Goal: Download file/media

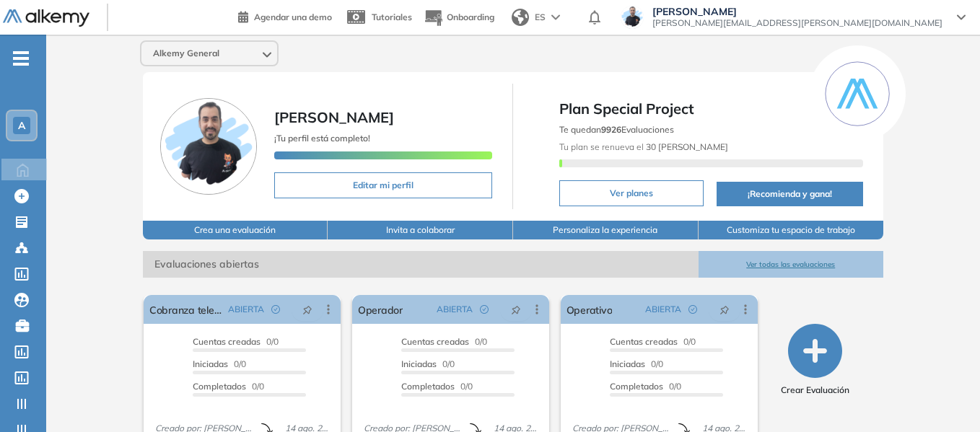
click at [19, 120] on span "A" at bounding box center [21, 126] width 7 height 12
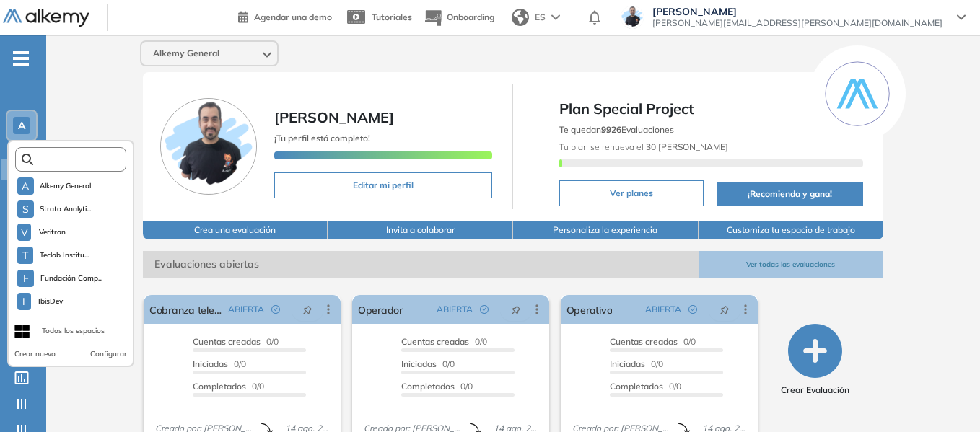
click at [93, 163] on input "text" at bounding box center [75, 159] width 84 height 11
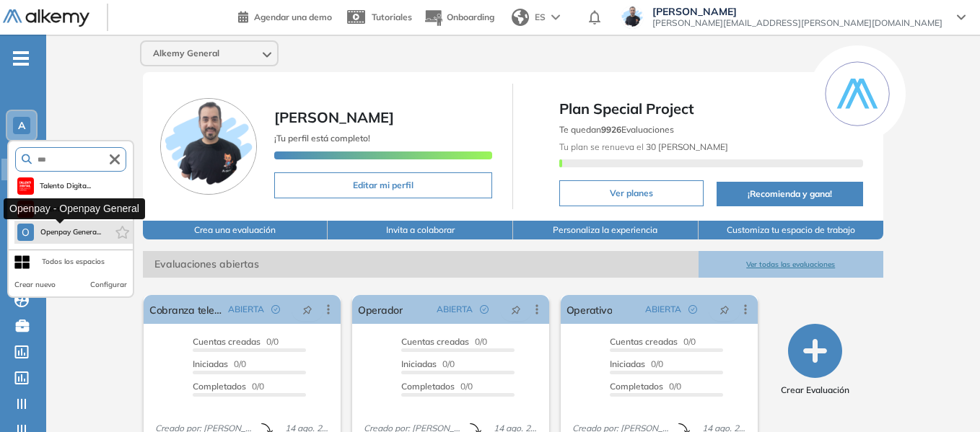
type input "***"
click at [84, 228] on span "Openpay Genera..." at bounding box center [70, 233] width 61 height 12
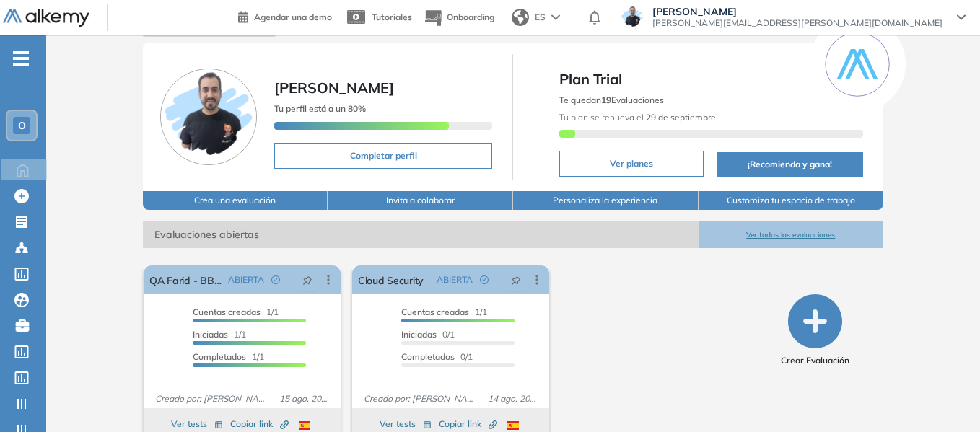
scroll to position [55, 0]
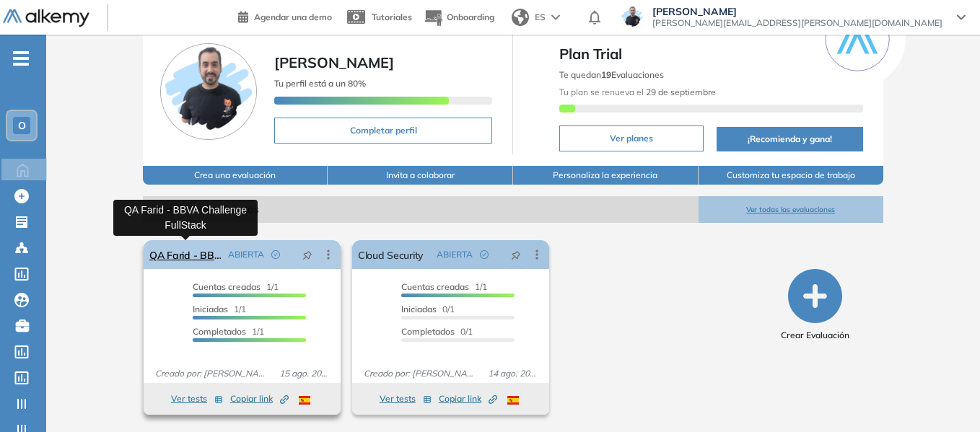
click at [185, 258] on link "QA Farid - BBVA Challenge FullStack" at bounding box center [185, 254] width 73 height 29
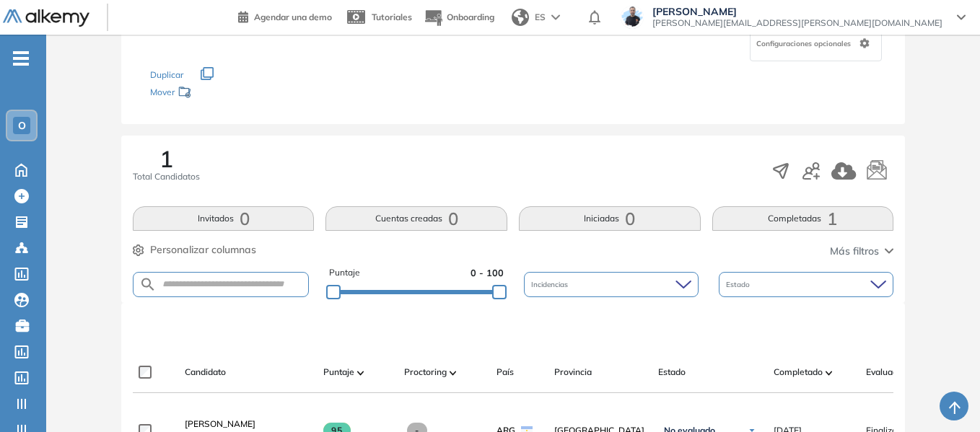
scroll to position [289, 0]
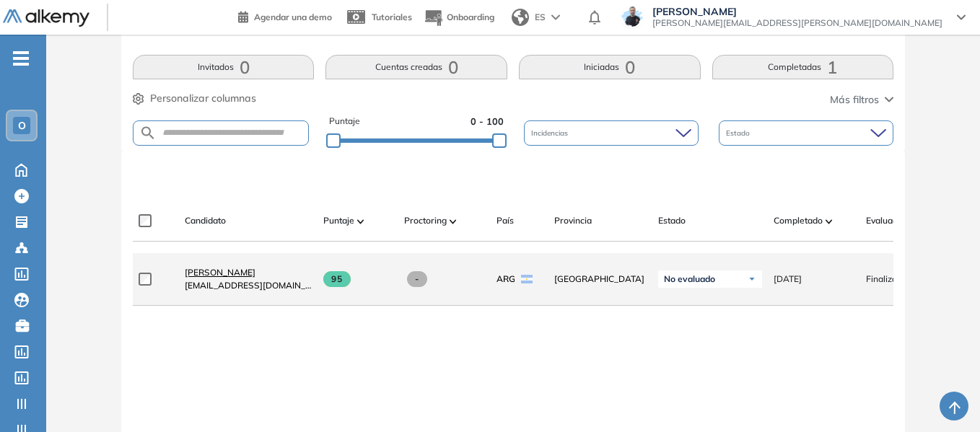
click at [226, 277] on span "[PERSON_NAME]" at bounding box center [220, 272] width 71 height 11
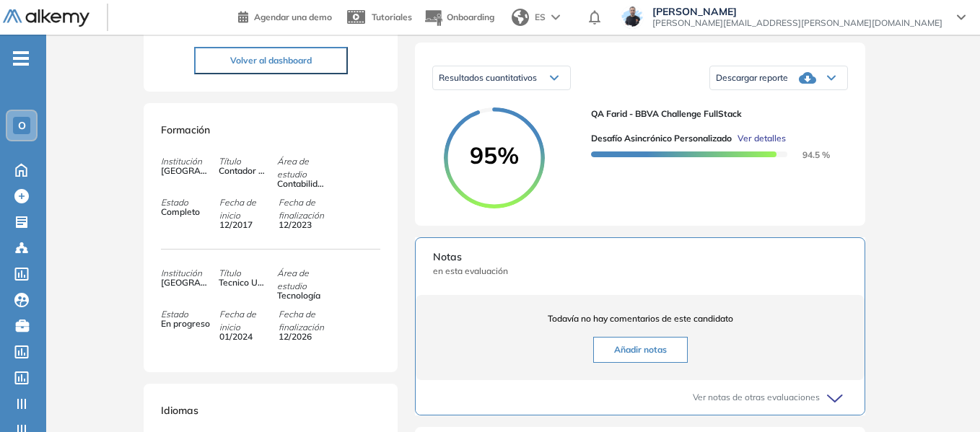
scroll to position [216, 0]
click at [835, 92] on div "Descargar reporte" at bounding box center [778, 77] width 137 height 29
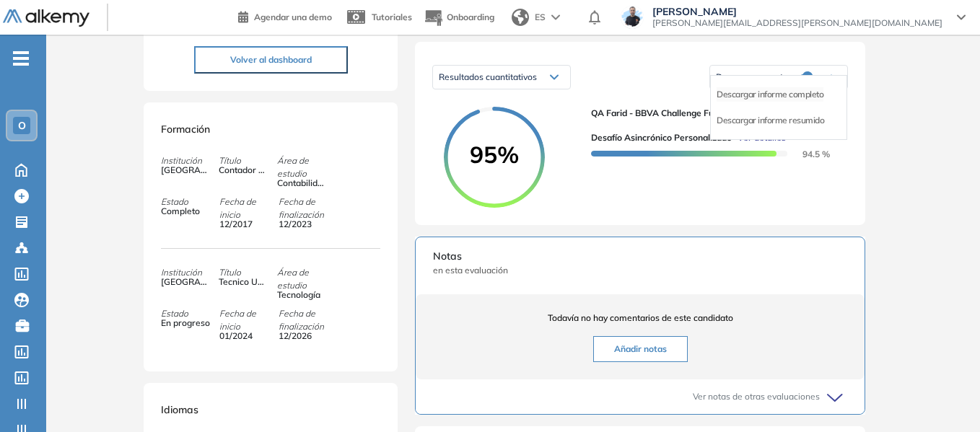
click at [779, 102] on li "Descargar informe completo" at bounding box center [769, 94] width 107 height 14
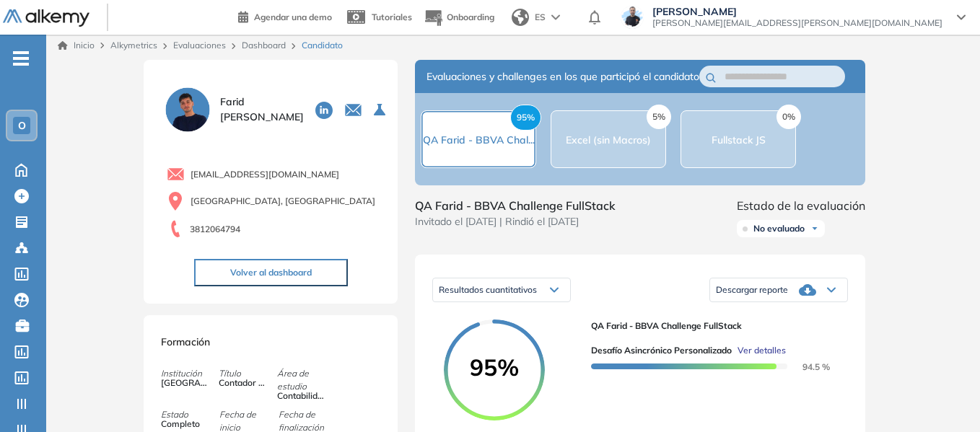
scroll to position [0, 0]
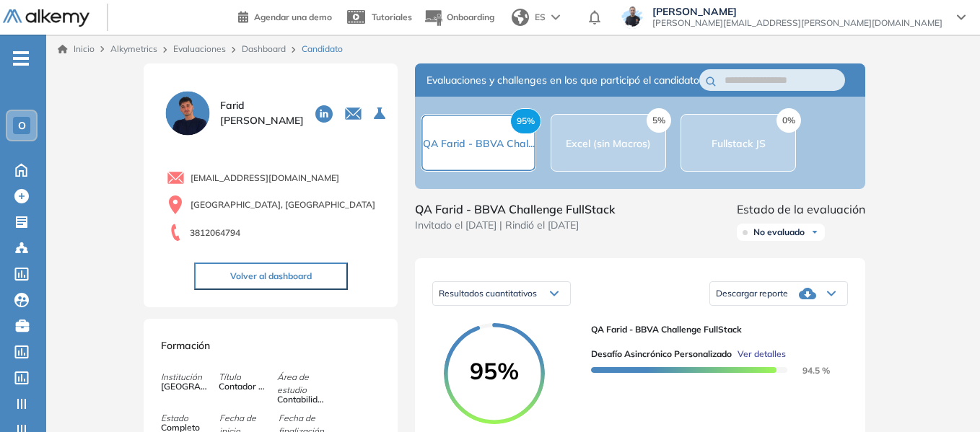
click at [22, 129] on span "O" at bounding box center [22, 126] width 8 height 12
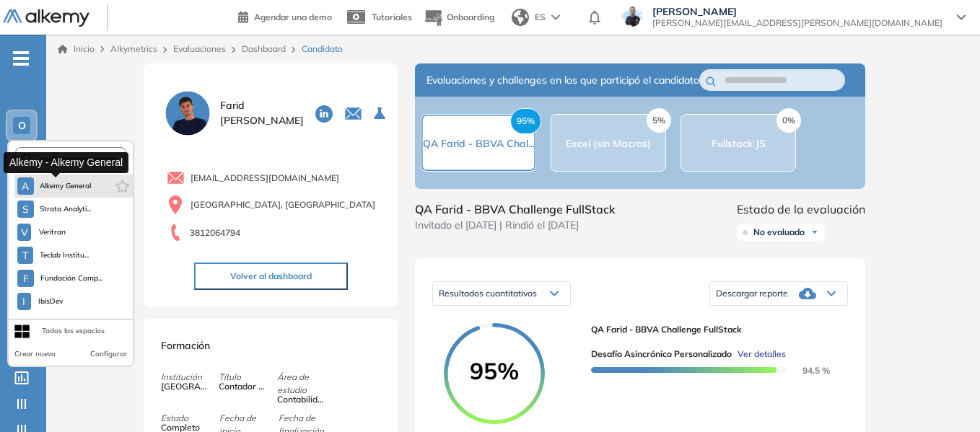
click at [55, 184] on span "Alkemy General" at bounding box center [66, 186] width 52 height 12
